Goal: Task Accomplishment & Management: Complete application form

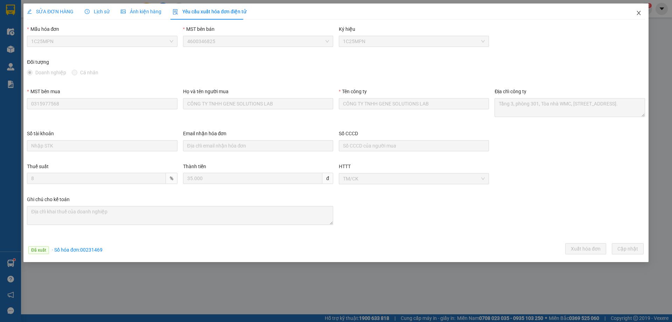
drag, startPoint x: 640, startPoint y: 14, endPoint x: 527, endPoint y: 1, distance: 113.7
click at [639, 13] on icon "close" at bounding box center [639, 13] width 6 height 6
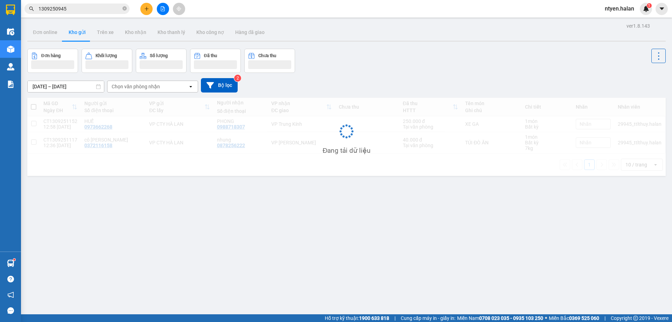
click at [70, 10] on input "1309250945" at bounding box center [79, 9] width 83 height 8
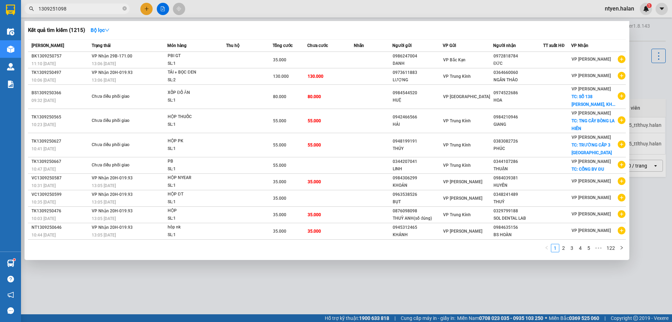
type input "1309251098"
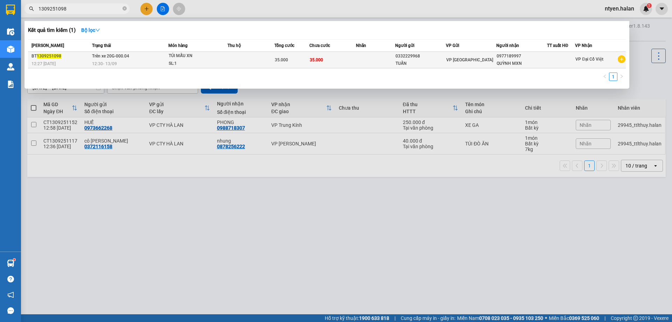
click at [97, 62] on span "12:30 [DATE]" at bounding box center [104, 63] width 25 height 5
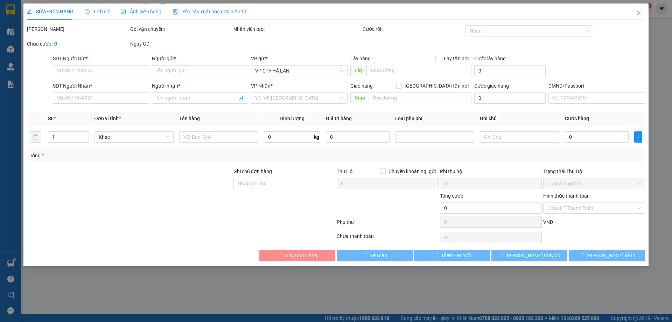
type input "0332229968"
type input "TUẤN"
type input "0977189997"
type input "QUỲNH MXN"
type input "35.000"
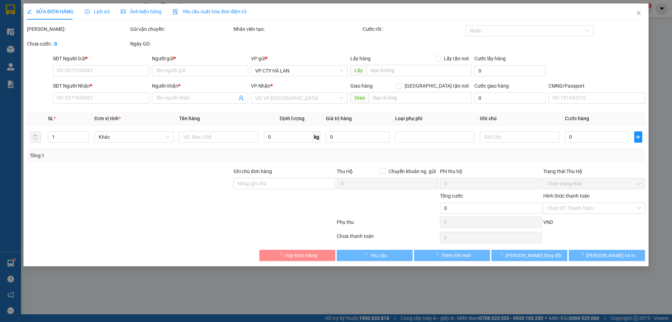
type input "35.000"
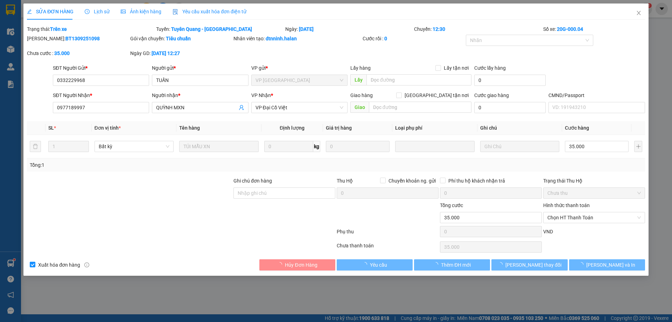
click at [194, 12] on span "Yêu cầu xuất hóa đơn điện tử" at bounding box center [210, 12] width 74 height 6
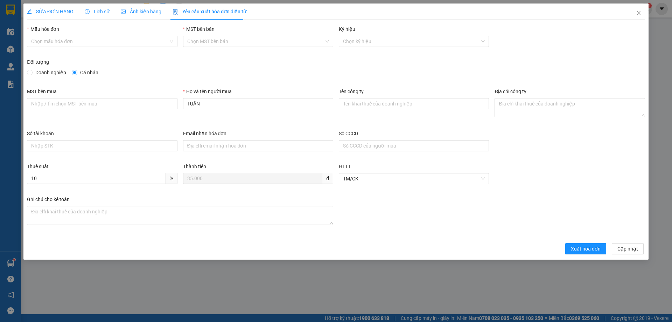
drag, startPoint x: 36, startPoint y: 42, endPoint x: 43, endPoint y: 47, distance: 9.3
click at [39, 44] on input "Mẫu hóa đơn" at bounding box center [99, 41] width 137 height 10
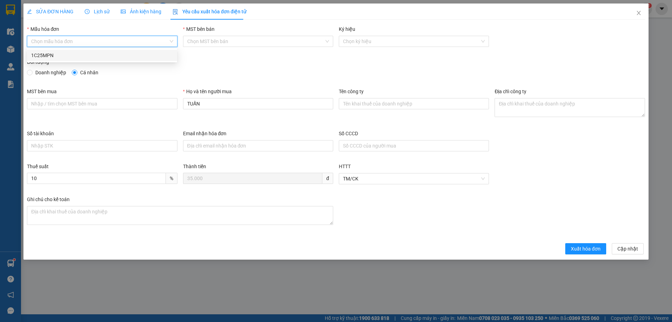
click at [43, 55] on div "1C25MPN" at bounding box center [102, 55] width 142 height 8
type input "8"
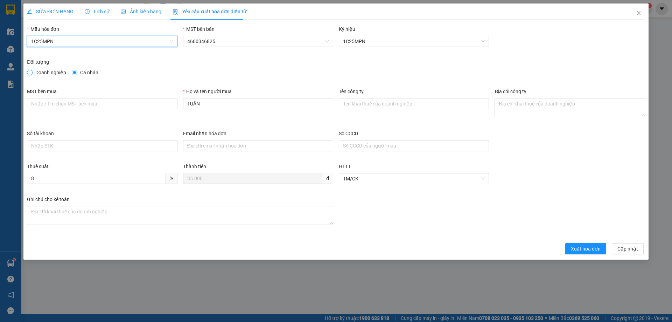
click at [30, 74] on input "Doanh nghiệp" at bounding box center [29, 72] width 5 height 5
radio input "true"
radio input "false"
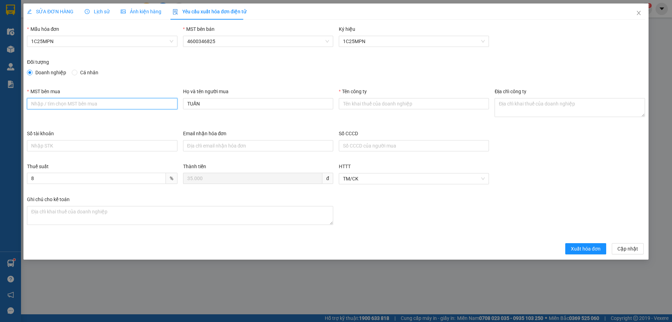
click at [43, 103] on input "MST bên mua" at bounding box center [102, 103] width 150 height 11
click at [118, 101] on input "MST bên mua" at bounding box center [102, 103] width 150 height 11
paste input "0315977568"
type input "0315977568"
click at [375, 104] on input "Tên công ty" at bounding box center [414, 103] width 150 height 11
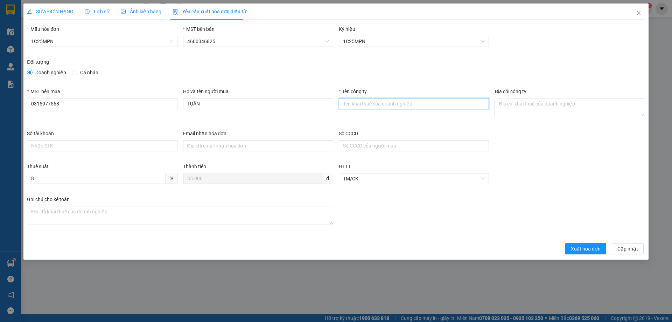
paste input "CÔNG TY TNHH GENE SOLUTIONS LAB"
type input "CÔNG TY TNHH GENE SOLUTIONS LAB"
drag, startPoint x: 237, startPoint y: 105, endPoint x: 177, endPoint y: 105, distance: 59.5
click at [177, 105] on div "MST bên mua 0315977568 Họ và tên người mua TUẤN Tên công ty CÔNG TY TNHH GENE S…" at bounding box center [336, 108] width 624 height 42
paste input "CÔNG TY TNHH GENE SOLUTIONS LAB"
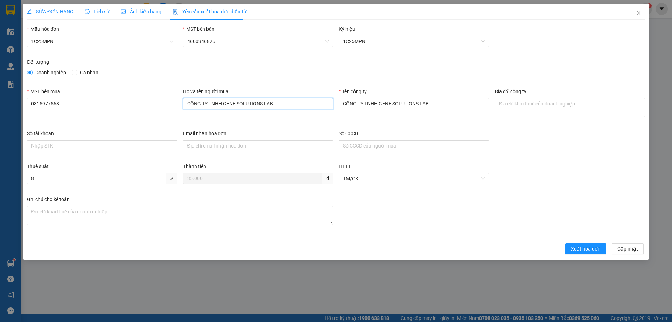
type input "CÔNG TY TNHH GENE SOLUTIONS LAB"
click at [518, 109] on textarea "Địa chỉ công ty" at bounding box center [569, 107] width 150 height 19
paste textarea "Tầng 3, phòng 301, Tòa nhà WMC, [STREET_ADDRESS]."
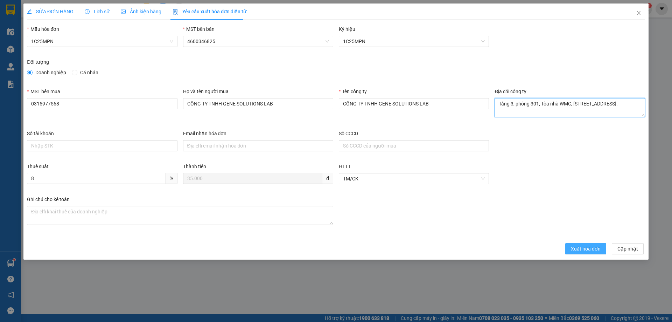
type textarea "Tầng 3, phòng 301, Tòa nhà WMC, [STREET_ADDRESS]."
click at [588, 246] on span "Xuất hóa đơn" at bounding box center [586, 249] width 30 height 8
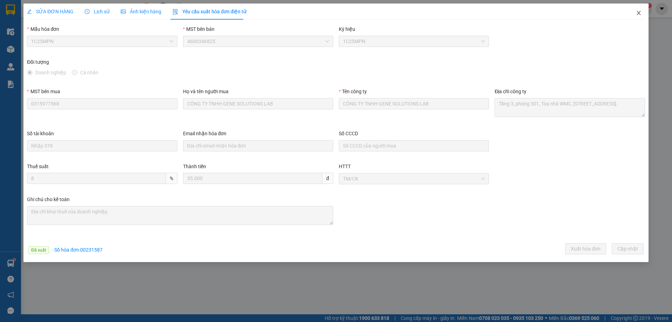
click at [637, 16] on icon "close" at bounding box center [639, 13] width 6 height 6
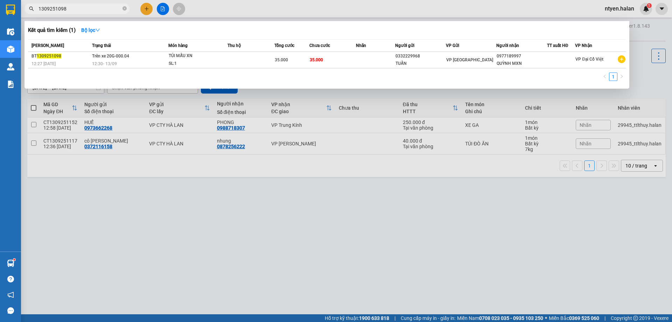
click at [83, 11] on input "1309251098" at bounding box center [79, 9] width 83 height 8
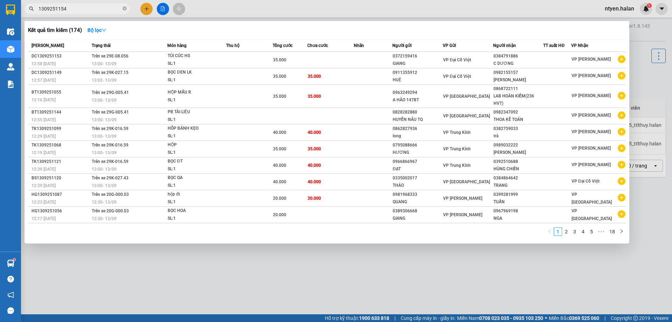
type input "1309251154"
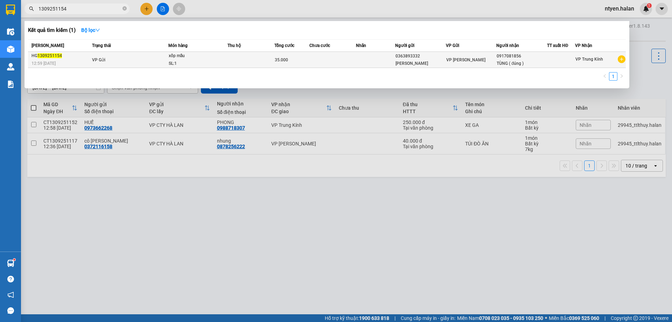
click at [61, 56] on span "1309251154" at bounding box center [49, 55] width 24 height 5
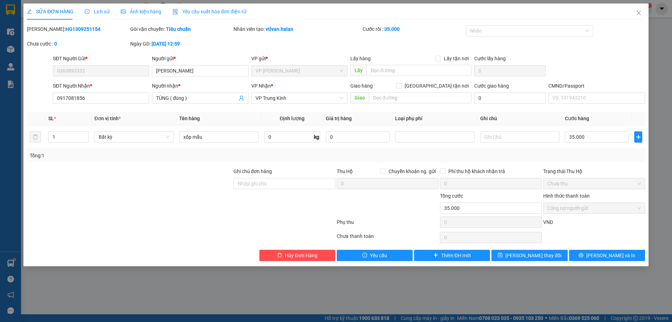
click at [204, 11] on span "Yêu cầu xuất hóa đơn điện tử" at bounding box center [210, 12] width 74 height 6
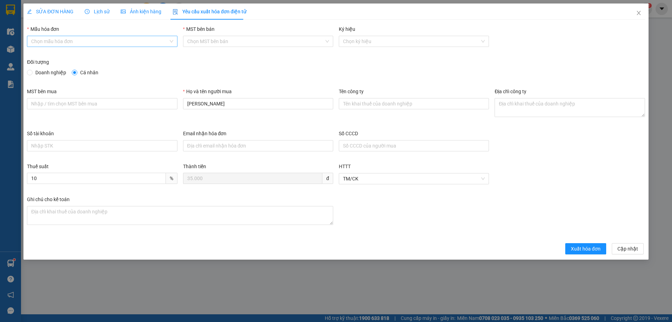
drag, startPoint x: 58, startPoint y: 41, endPoint x: 54, endPoint y: 44, distance: 5.0
click at [57, 42] on input "Mẫu hóa đơn" at bounding box center [99, 41] width 137 height 10
drag, startPoint x: 41, startPoint y: 54, endPoint x: 34, endPoint y: 64, distance: 12.2
click at [40, 55] on div "1C25MPN" at bounding box center [102, 55] width 142 height 8
type input "8"
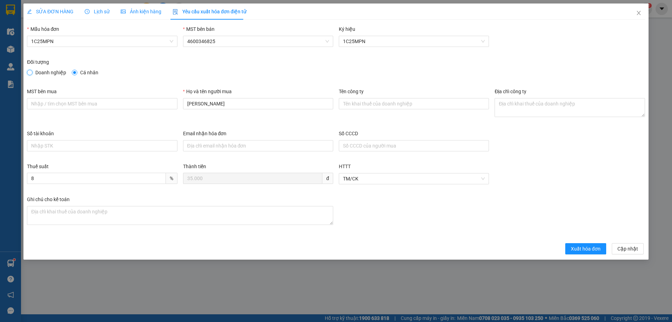
click at [31, 71] on input "Doanh nghiệp" at bounding box center [29, 72] width 5 height 5
radio input "true"
radio input "false"
click at [41, 104] on input "MST bên mua" at bounding box center [102, 103] width 150 height 11
click at [85, 101] on input "MST bên mua" at bounding box center [102, 103] width 150 height 11
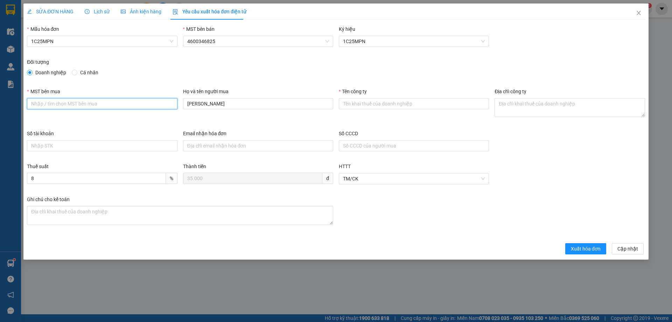
paste input "0101234974"
type input "0101234974"
click at [372, 100] on input "Tên công ty" at bounding box center [414, 103] width 150 height 11
paste input "CÔNG TY TNHH MEDLATEC [GEOGRAPHIC_DATA]"
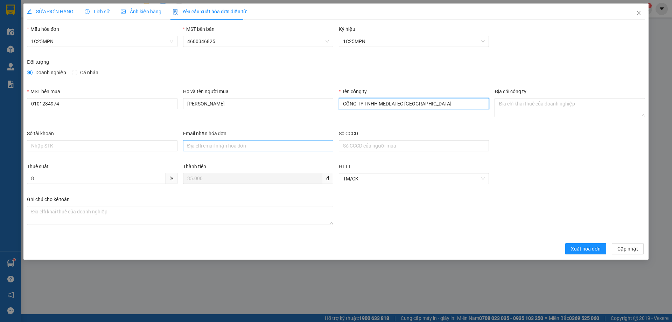
type input "CÔNG TY TNHH MEDLATEC [GEOGRAPHIC_DATA]"
click at [534, 105] on textarea "Địa chỉ công ty" at bounding box center [569, 107] width 150 height 19
paste textarea "[STREET_ADDRESS]."
type textarea "[STREET_ADDRESS]."
click at [46, 5] on div "SỬA ĐƠN HÀNG" at bounding box center [50, 11] width 47 height 16
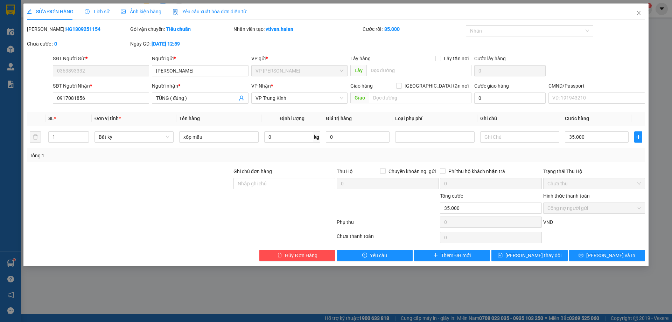
click at [211, 9] on span "Yêu cầu xuất hóa đơn điện tử" at bounding box center [210, 12] width 74 height 6
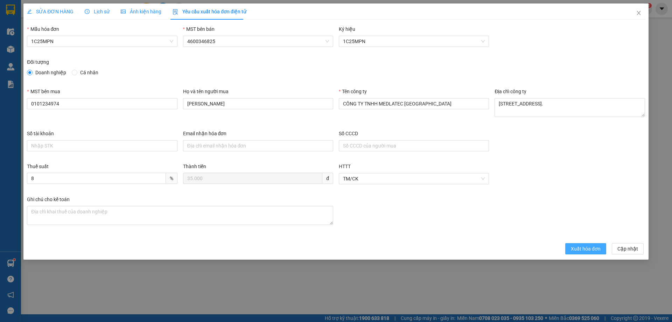
click at [595, 247] on span "Xuất hóa đơn" at bounding box center [586, 249] width 30 height 8
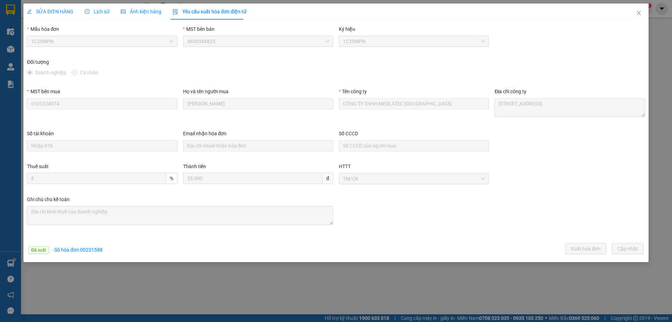
click at [86, 251] on span "· Số hóa đơn: 00231588" at bounding box center [77, 250] width 51 height 6
copy span "00231588"
click at [640, 14] on icon "close" at bounding box center [639, 13] width 6 height 6
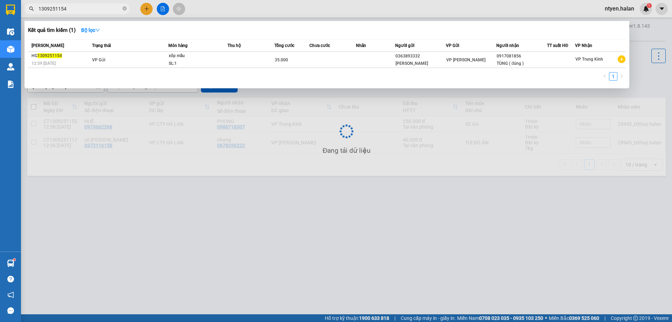
click at [71, 13] on span "1309251154" at bounding box center [76, 8] width 105 height 10
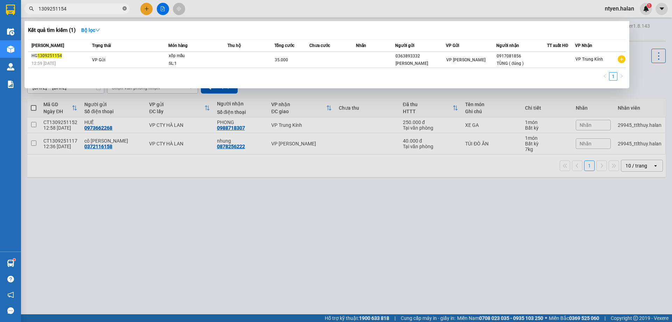
click at [125, 10] on icon "close-circle" at bounding box center [124, 8] width 4 height 4
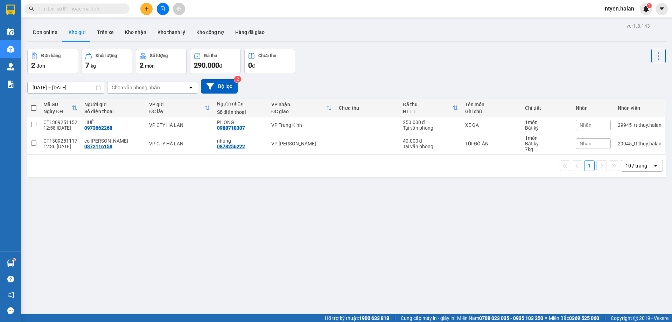
click at [117, 10] on input "text" at bounding box center [79, 9] width 83 height 8
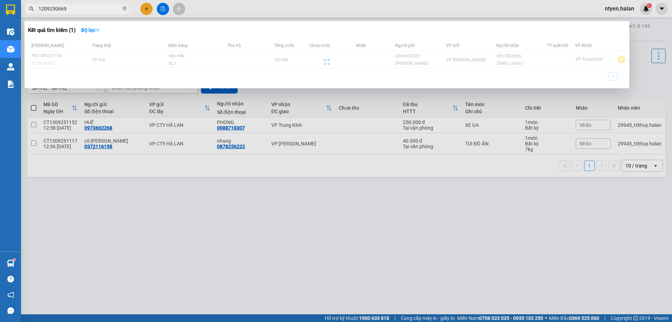
type input "1209250669"
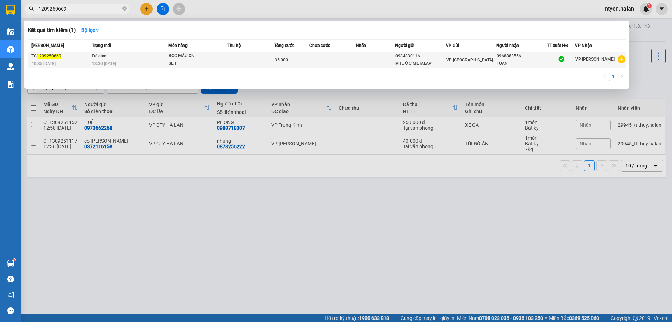
click at [133, 56] on td "Đã giao 13:30 [DATE]" at bounding box center [129, 60] width 78 height 16
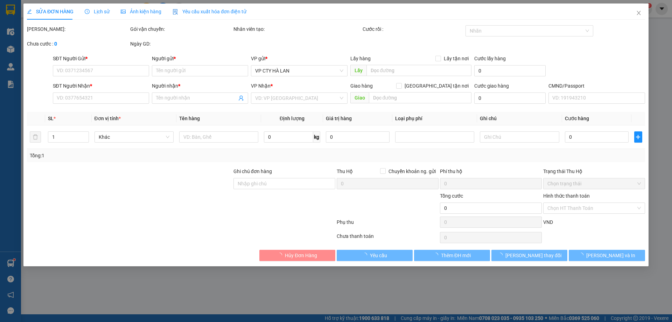
type input "0984830116"
type input "PHƯỚC METALAP"
type input "0968883556"
type input "TUẤN"
type input "35.000"
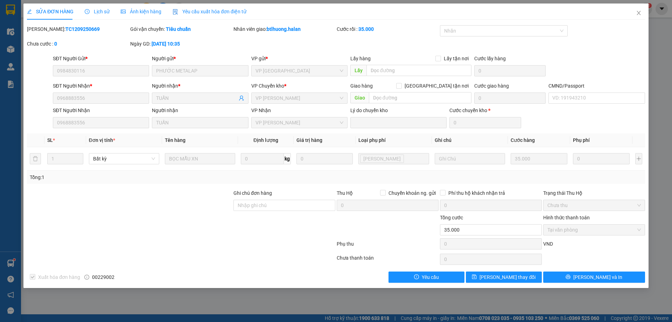
drag, startPoint x: 211, startPoint y: 13, endPoint x: 185, endPoint y: 22, distance: 28.0
click at [211, 12] on span "Yêu cầu xuất hóa đơn điện tử" at bounding box center [210, 12] width 74 height 6
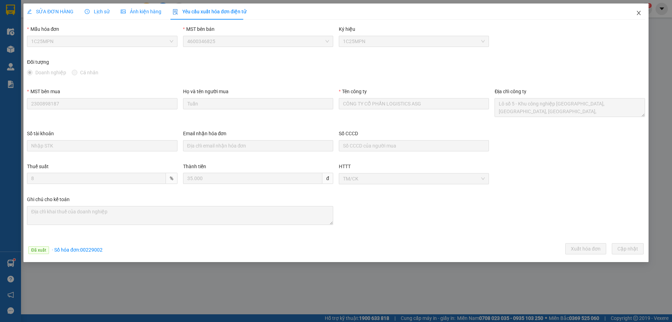
click at [637, 14] on icon "close" at bounding box center [639, 13] width 6 height 6
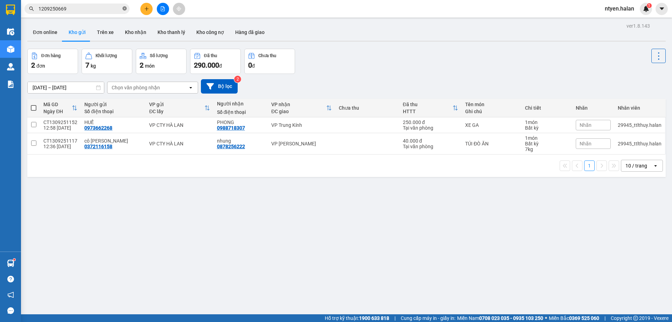
click at [125, 8] on icon "close-circle" at bounding box center [124, 8] width 4 height 4
click at [113, 9] on input "text" at bounding box center [79, 9] width 83 height 8
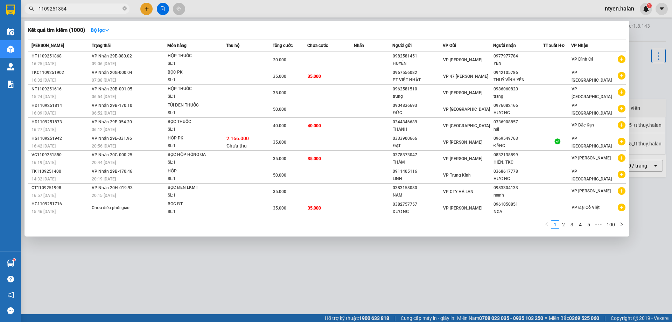
type input "1109251354"
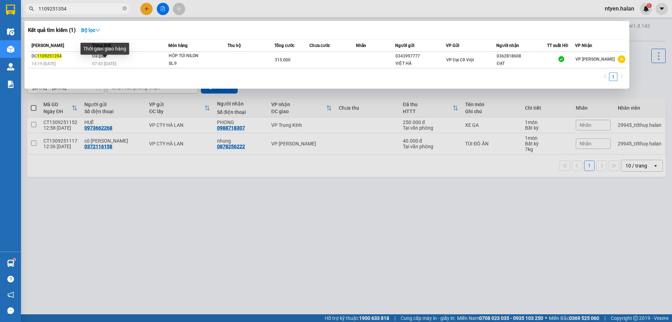
click at [110, 58] on div "Thời gian giao hàng" at bounding box center [104, 51] width 49 height 17
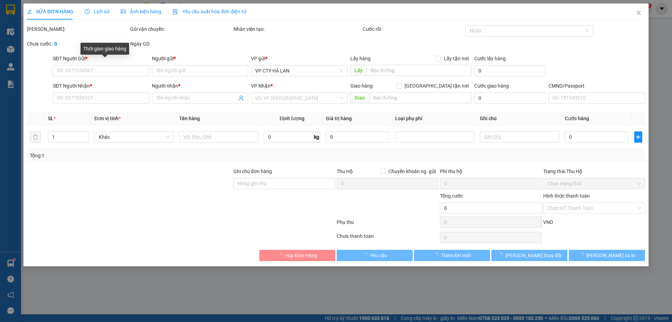
type input "0343997777"
type input "VIỆT HÀ"
type input "0362818608"
type input "ĐẠT"
type input "315.000"
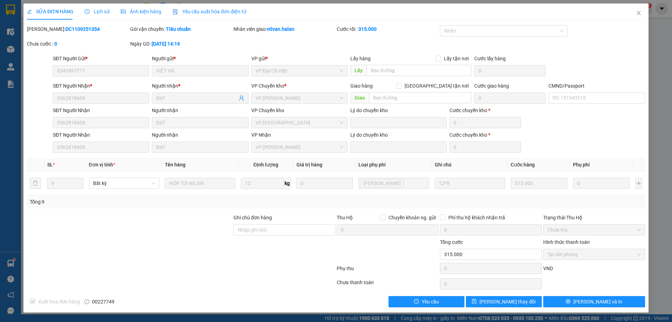
click at [205, 10] on span "Yêu cầu xuất hóa đơn điện tử" at bounding box center [210, 12] width 74 height 6
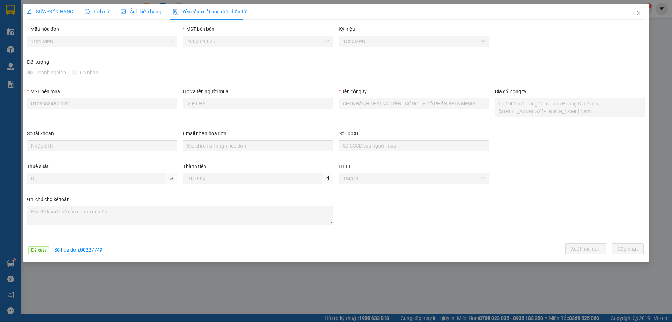
click at [240, 127] on div "Họ và tên người mua VIỆT HÀ" at bounding box center [258, 108] width 156 height 42
click at [96, 247] on span "· Số hóa đơn: 00227749" at bounding box center [77, 250] width 51 height 6
click at [92, 248] on span "· Số hóa đơn: 00227749" at bounding box center [77, 250] width 51 height 6
click at [88, 251] on span "· Số hóa đơn: 00227749" at bounding box center [77, 250] width 51 height 6
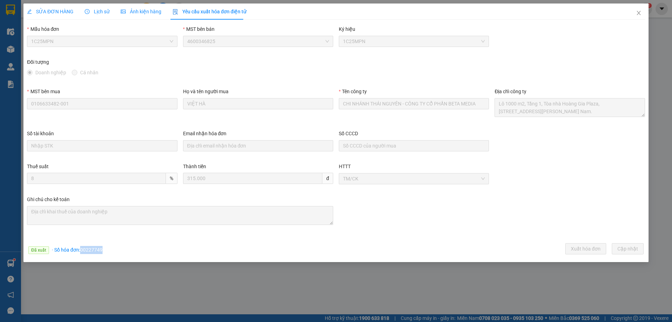
copy span "00227749"
click at [636, 12] on icon "close" at bounding box center [639, 13] width 6 height 6
